Goal: Navigation & Orientation: Find specific page/section

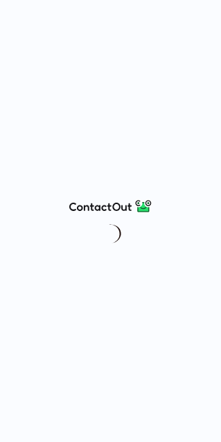
click at [180, 7] on div at bounding box center [110, 221] width 221 height 442
